Goal: Task Accomplishment & Management: Manage account settings

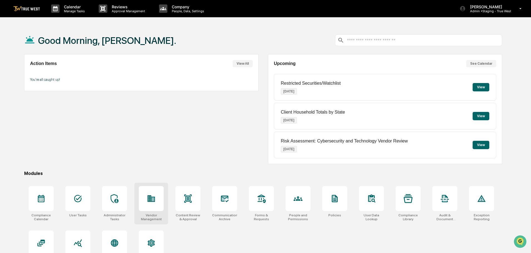
click at [150, 202] on icon at bounding box center [151, 198] width 9 height 9
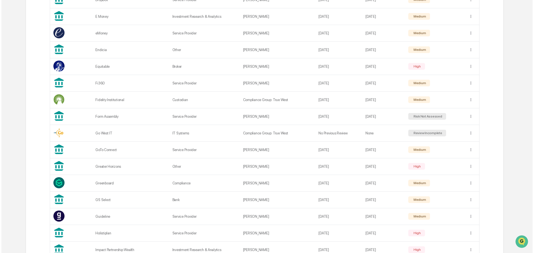
scroll to position [584, 0]
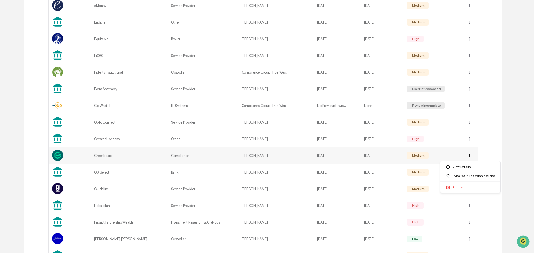
click at [475, 175] on div "Sync to Child Organizations" at bounding box center [470, 175] width 58 height 9
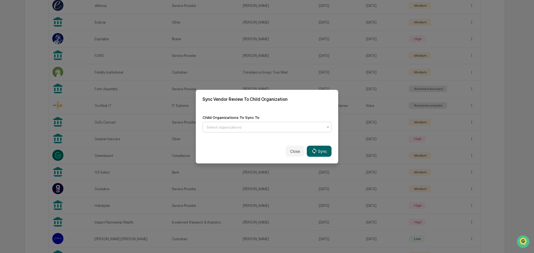
click at [326, 126] on icon at bounding box center [327, 127] width 4 height 4
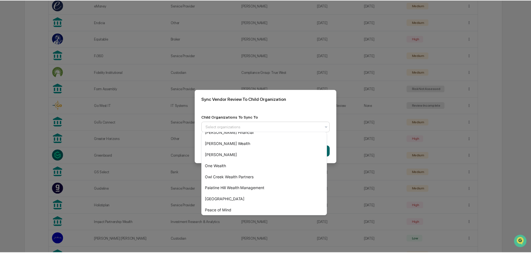
scroll to position [222, 0]
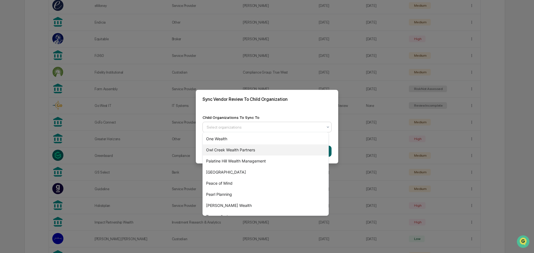
click at [217, 150] on div "Owl Creek Wealth Partners" at bounding box center [266, 150] width 126 height 11
click at [326, 104] on div "Sync Vendor Review To Child Organization" at bounding box center [267, 99] width 142 height 19
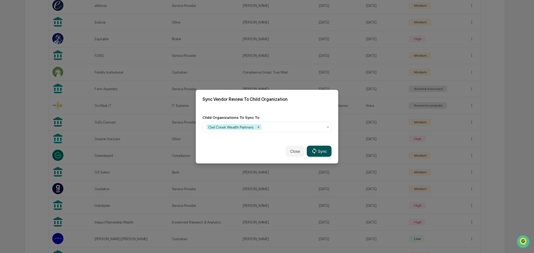
click at [318, 150] on button "Sync" at bounding box center [319, 151] width 25 height 11
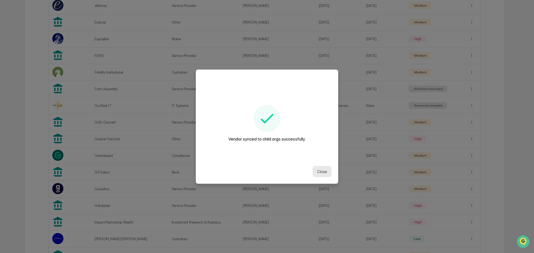
click at [318, 169] on button "Close" at bounding box center [321, 171] width 19 height 11
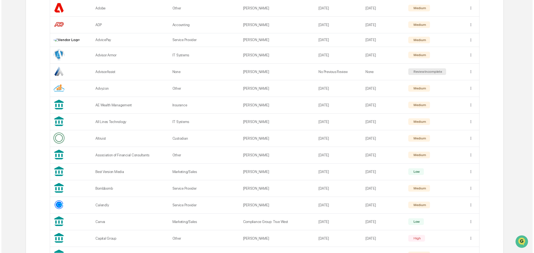
scroll to position [167, 0]
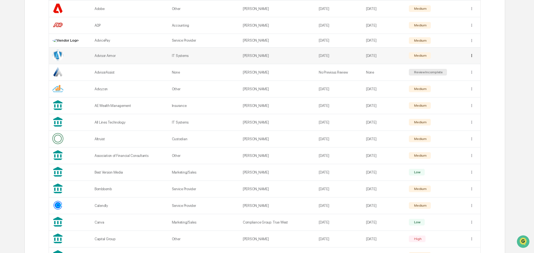
click at [469, 75] on div "Sync to Child Organizations" at bounding box center [470, 75] width 58 height 9
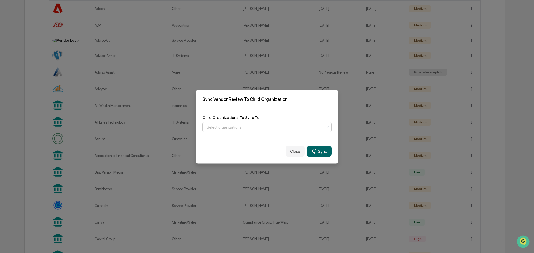
click at [269, 124] on div at bounding box center [264, 127] width 116 height 6
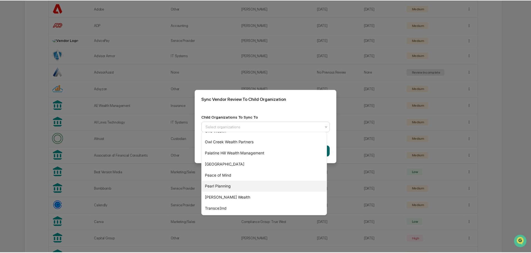
scroll to position [222, 0]
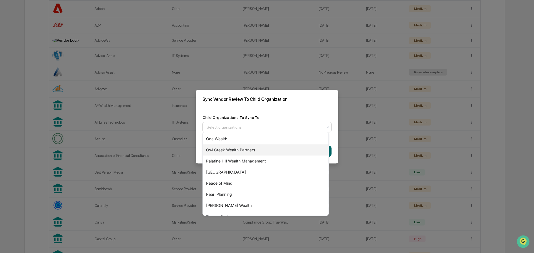
click at [226, 150] on div "Owl Creek Wealth Partners" at bounding box center [266, 150] width 126 height 11
click at [322, 101] on div "Sync Vendor Review To Child Organization" at bounding box center [267, 99] width 142 height 19
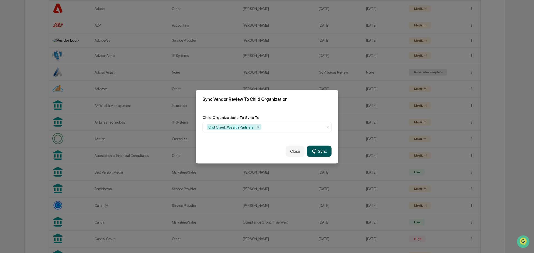
click at [317, 150] on button "Sync" at bounding box center [319, 151] width 25 height 11
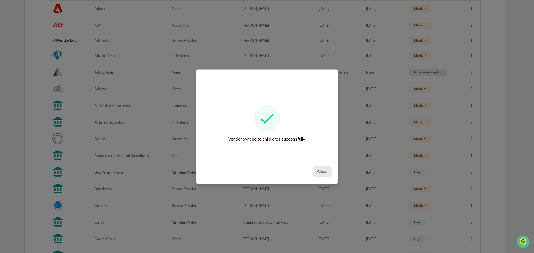
click at [317, 169] on button "Close" at bounding box center [321, 171] width 19 height 11
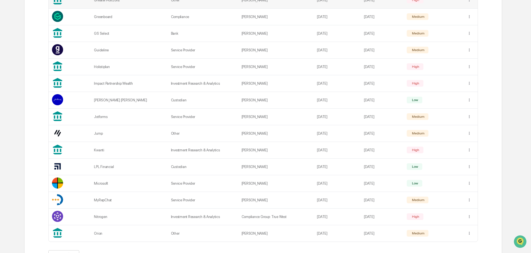
scroll to position [745, 0]
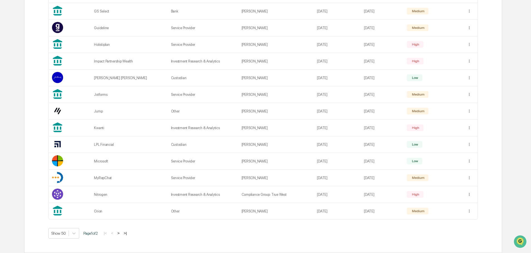
click at [121, 233] on button ">" at bounding box center [119, 233] width 6 height 5
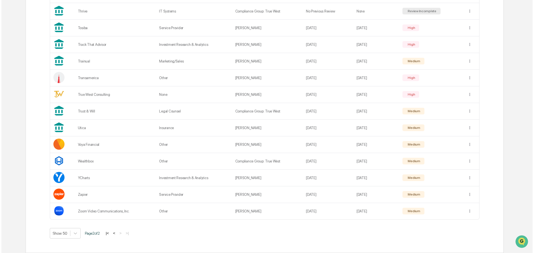
scroll to position [498, 0]
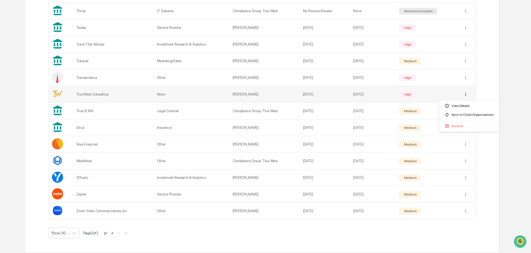
click at [468, 115] on div "Sync to Child Organizations" at bounding box center [469, 114] width 58 height 9
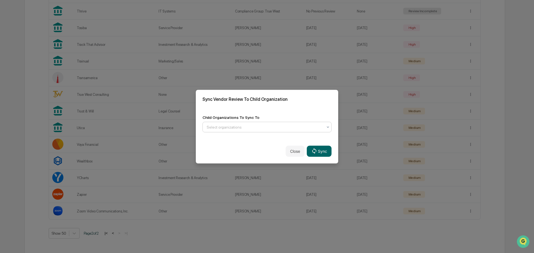
click at [270, 126] on div at bounding box center [264, 127] width 116 height 6
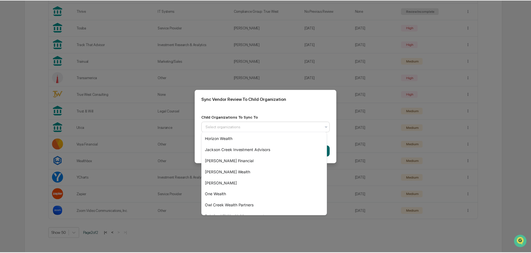
scroll to position [195, 0]
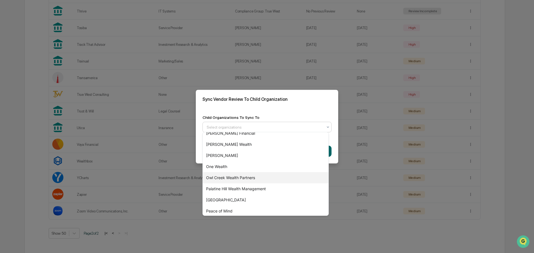
click at [222, 176] on div "Owl Creek Wealth Partners" at bounding box center [266, 177] width 126 height 11
click at [301, 106] on div "Sync Vendor Review To Child Organization" at bounding box center [267, 99] width 142 height 19
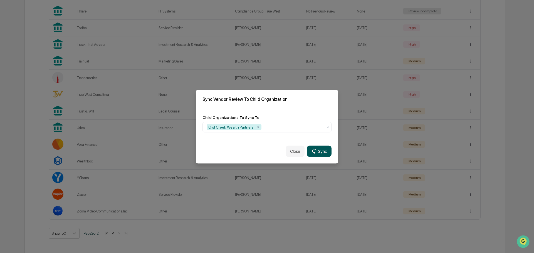
click at [313, 148] on icon at bounding box center [314, 151] width 6 height 6
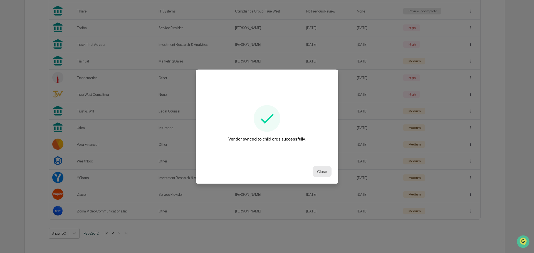
click at [316, 171] on button "Close" at bounding box center [321, 171] width 19 height 11
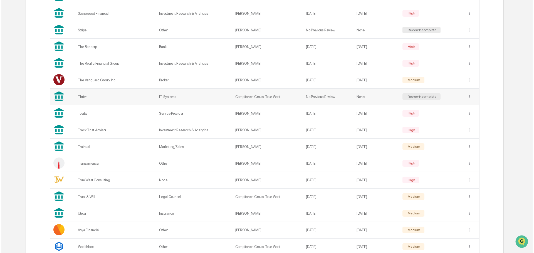
scroll to position [498, 0]
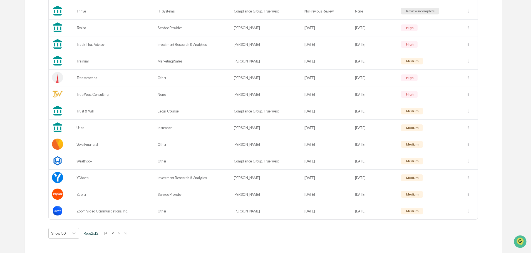
click at [114, 233] on button "<" at bounding box center [113, 233] width 6 height 5
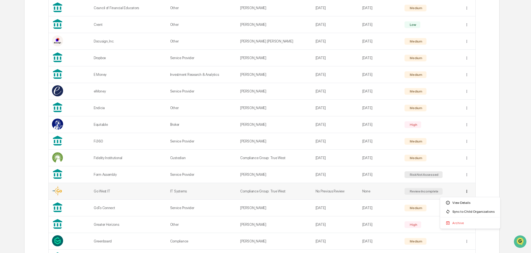
click at [468, 211] on div "Sync to Child Organizations" at bounding box center [470, 211] width 58 height 9
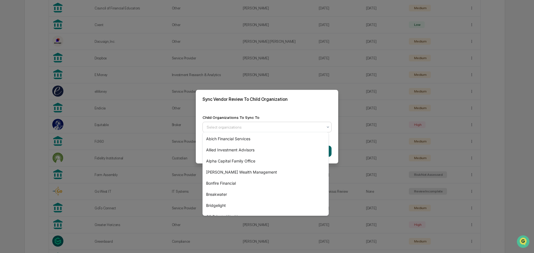
click at [250, 128] on div at bounding box center [264, 127] width 116 height 6
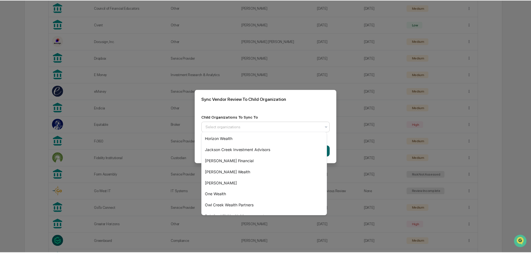
scroll to position [195, 0]
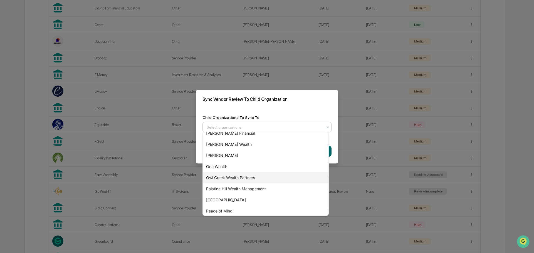
click at [227, 176] on div "Owl Creek Wealth Partners" at bounding box center [266, 177] width 126 height 11
click at [289, 102] on div "Sync Vendor Review To Child Organization" at bounding box center [267, 99] width 142 height 19
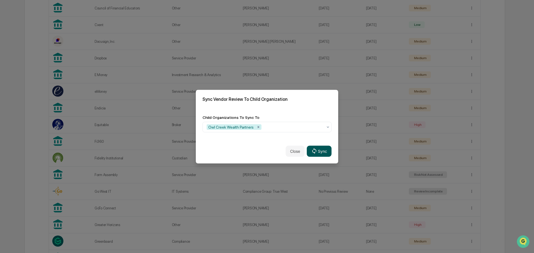
click at [319, 150] on button "Sync" at bounding box center [319, 151] width 25 height 11
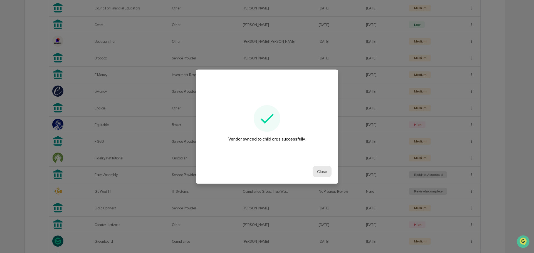
click at [315, 170] on button "Close" at bounding box center [321, 171] width 19 height 11
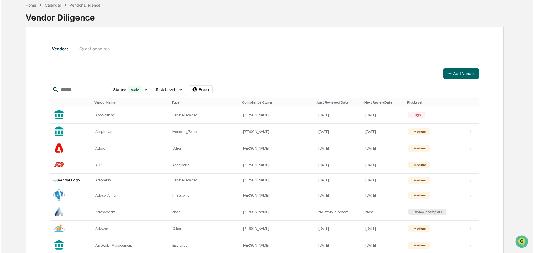
scroll to position [0, 0]
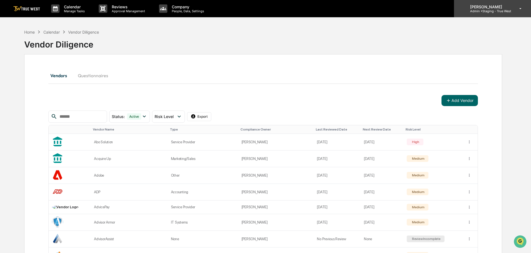
click at [491, 11] on p "Admin • Staging - True West" at bounding box center [488, 11] width 46 height 4
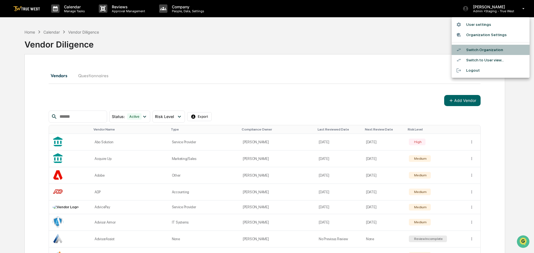
click at [479, 50] on li "Switch Organization" at bounding box center [490, 50] width 78 height 10
